Goal: Find specific page/section: Find specific page/section

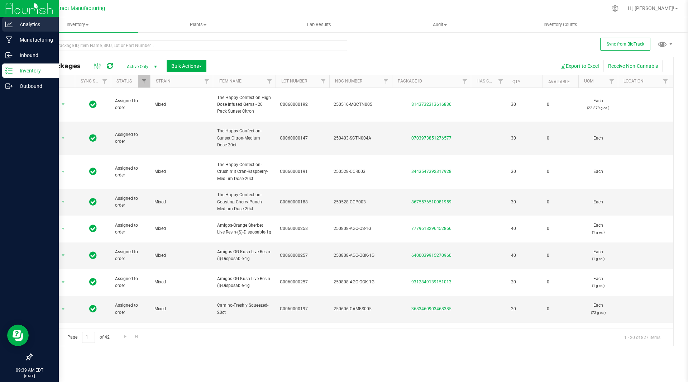
click at [30, 23] on p "Analytics" at bounding box center [34, 24] width 43 height 9
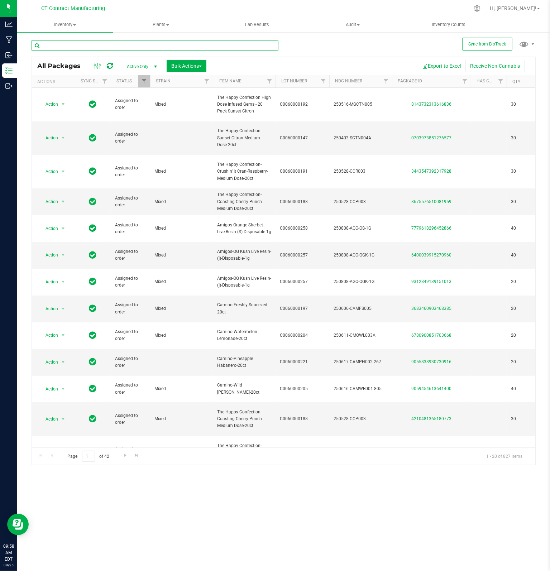
click at [134, 45] on input "text" at bounding box center [155, 45] width 247 height 11
type input "sister adrian"
